Goal: Task Accomplishment & Management: Use online tool/utility

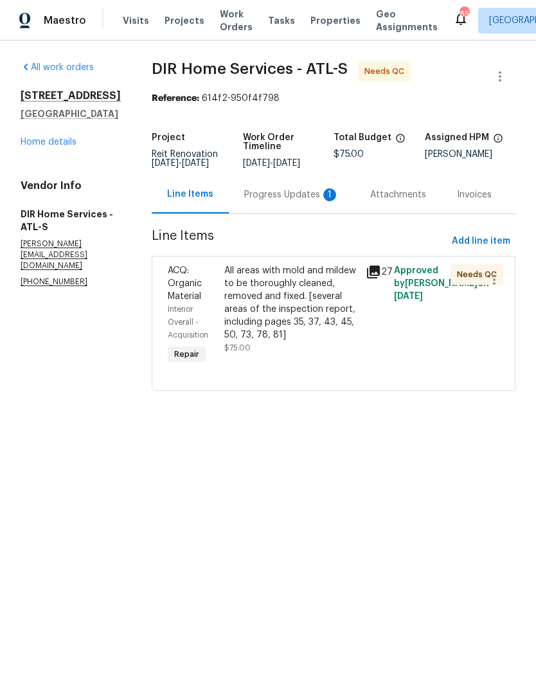
click at [319, 327] on div "All areas with mold and mildew to be thoroughly cleaned, removed and fixed. [se…" at bounding box center [291, 302] width 134 height 77
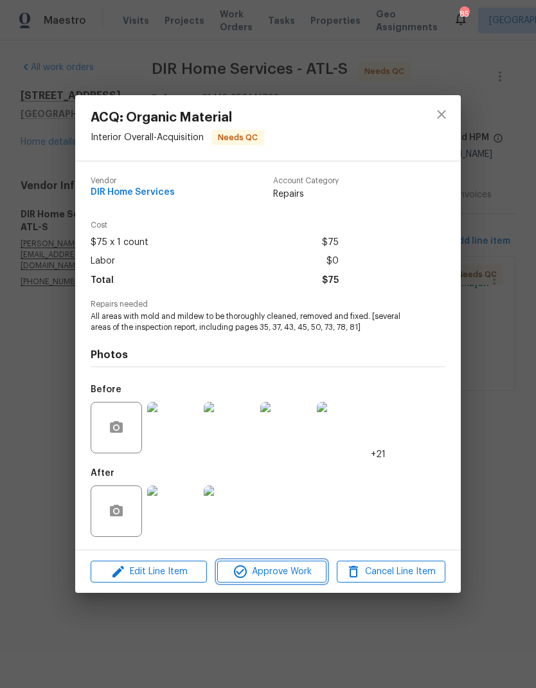
click at [286, 576] on span "Approve Work" at bounding box center [271, 572] width 101 height 16
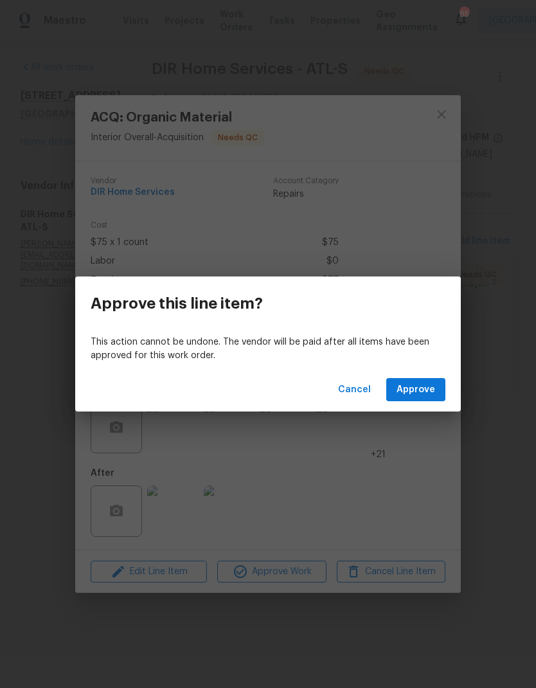
click at [424, 395] on span "Approve" at bounding box center [415, 390] width 39 height 16
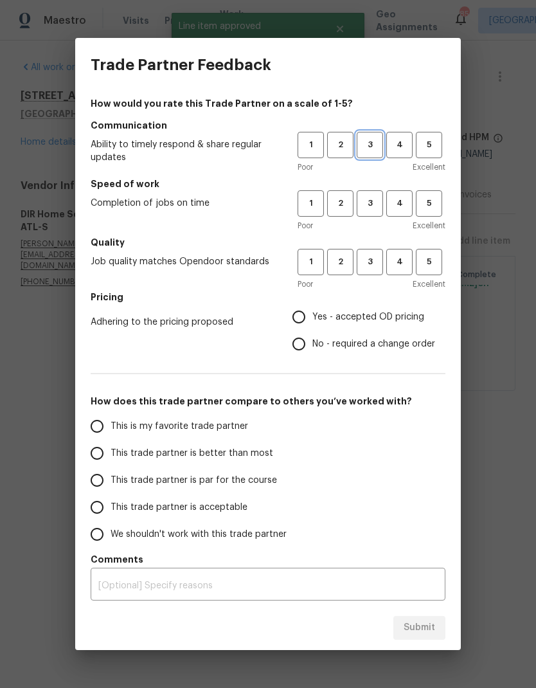
click at [371, 148] on span "3" at bounding box center [370, 145] width 24 height 15
click at [371, 195] on button "3" at bounding box center [370, 203] width 26 height 26
click at [377, 253] on button "3" at bounding box center [370, 262] width 26 height 26
click at [304, 317] on input "Yes - accepted OD pricing" at bounding box center [298, 316] width 27 height 27
radio input "true"
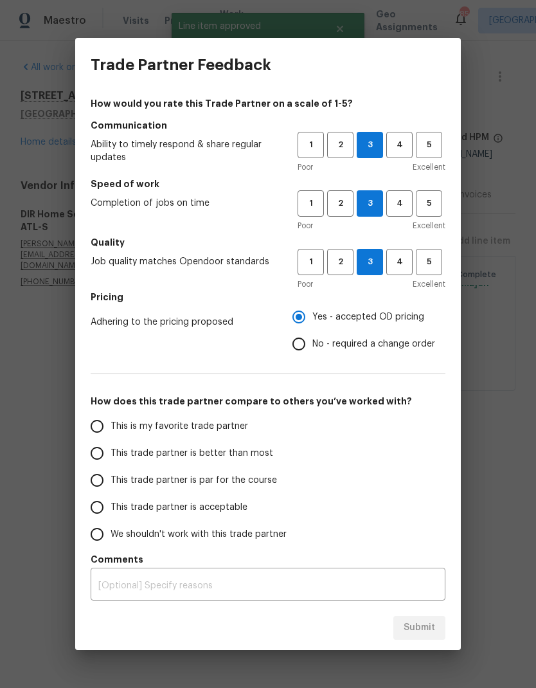
click at [105, 490] on input "This trade partner is par for the course" at bounding box center [97, 480] width 27 height 27
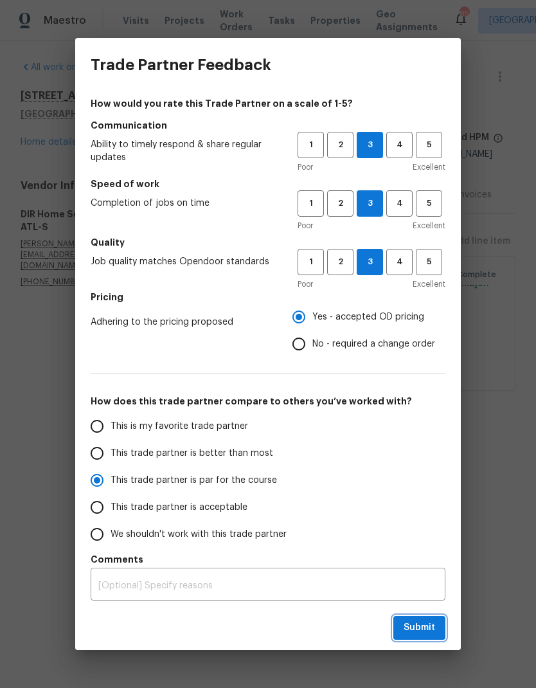
click at [434, 634] on span "Submit" at bounding box center [419, 627] width 31 height 16
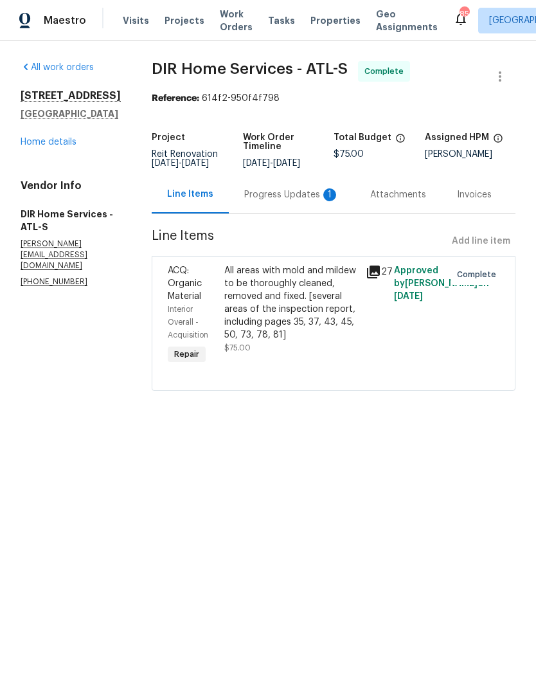
radio input "true"
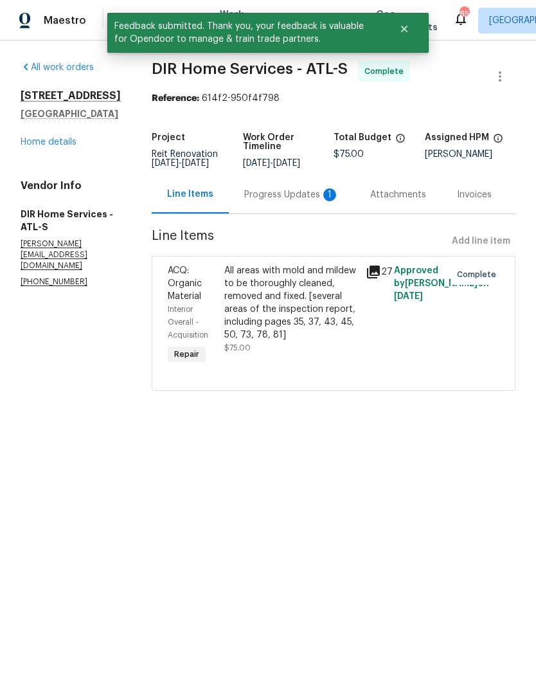
click at [70, 147] on link "Home details" at bounding box center [49, 142] width 56 height 9
